Goal: Information Seeking & Learning: Learn about a topic

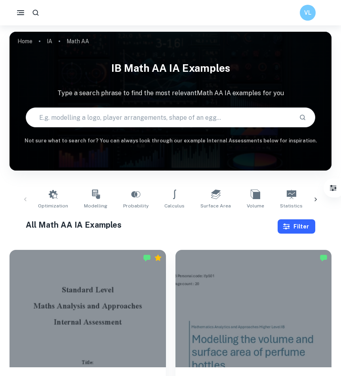
click at [297, 229] on button "Filter" at bounding box center [297, 226] width 38 height 14
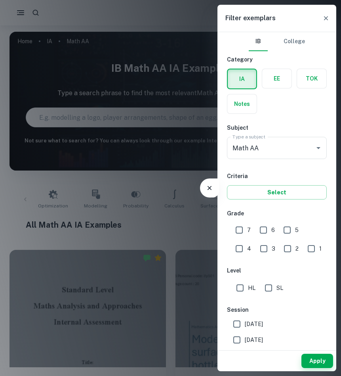
click at [237, 232] on input "7" at bounding box center [239, 230] width 16 height 16
checkbox input "true"
click at [268, 290] on input "SL" at bounding box center [269, 288] width 16 height 16
checkbox input "true"
click at [312, 360] on button "Apply" at bounding box center [318, 361] width 32 height 14
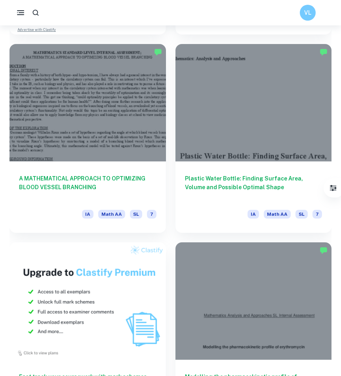
scroll to position [607, 0]
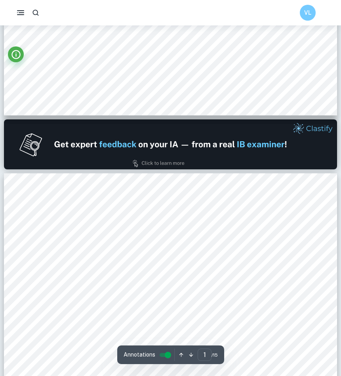
type input "2"
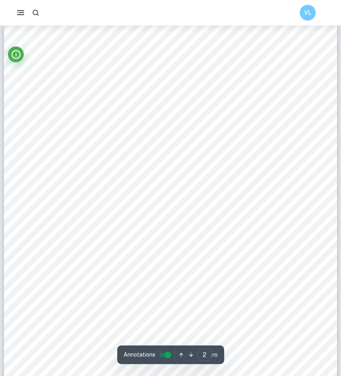
scroll to position [539, 0]
